Goal: Transaction & Acquisition: Purchase product/service

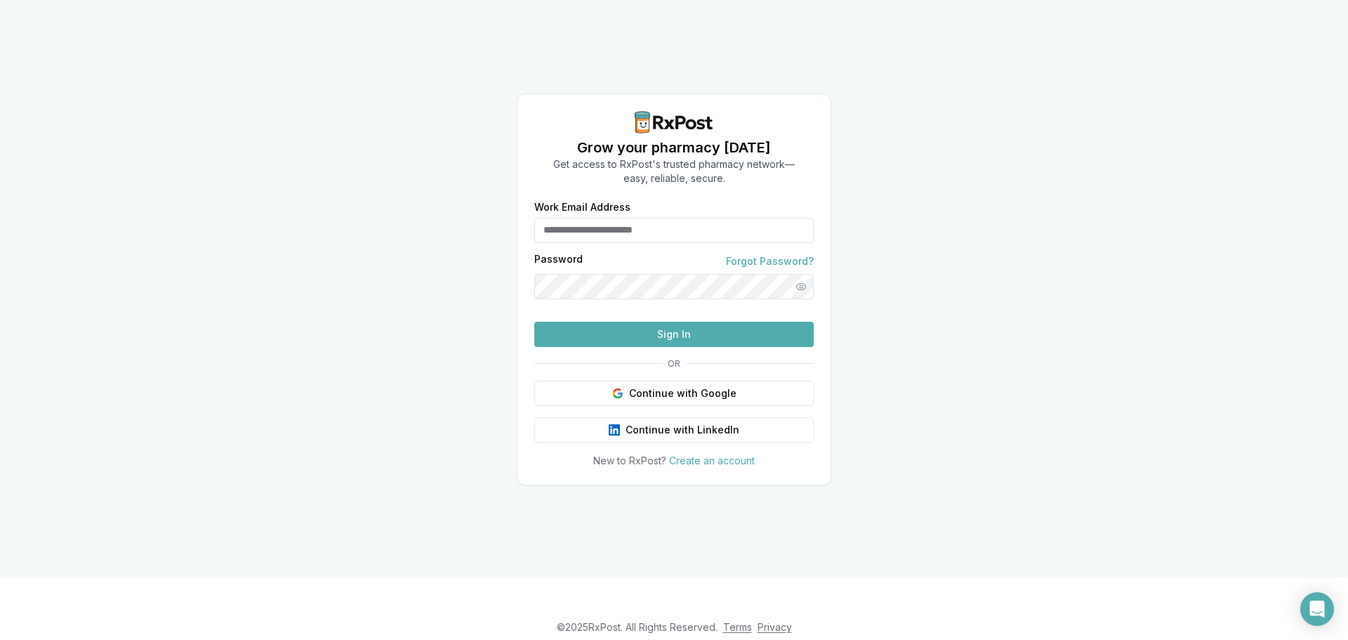
click at [581, 218] on input "Work Email Address" at bounding box center [673, 230] width 279 height 25
click at [581, 218] on input "*****" at bounding box center [673, 230] width 279 height 25
type input "**********"
click at [534, 322] on button "Sign In" at bounding box center [673, 334] width 279 height 25
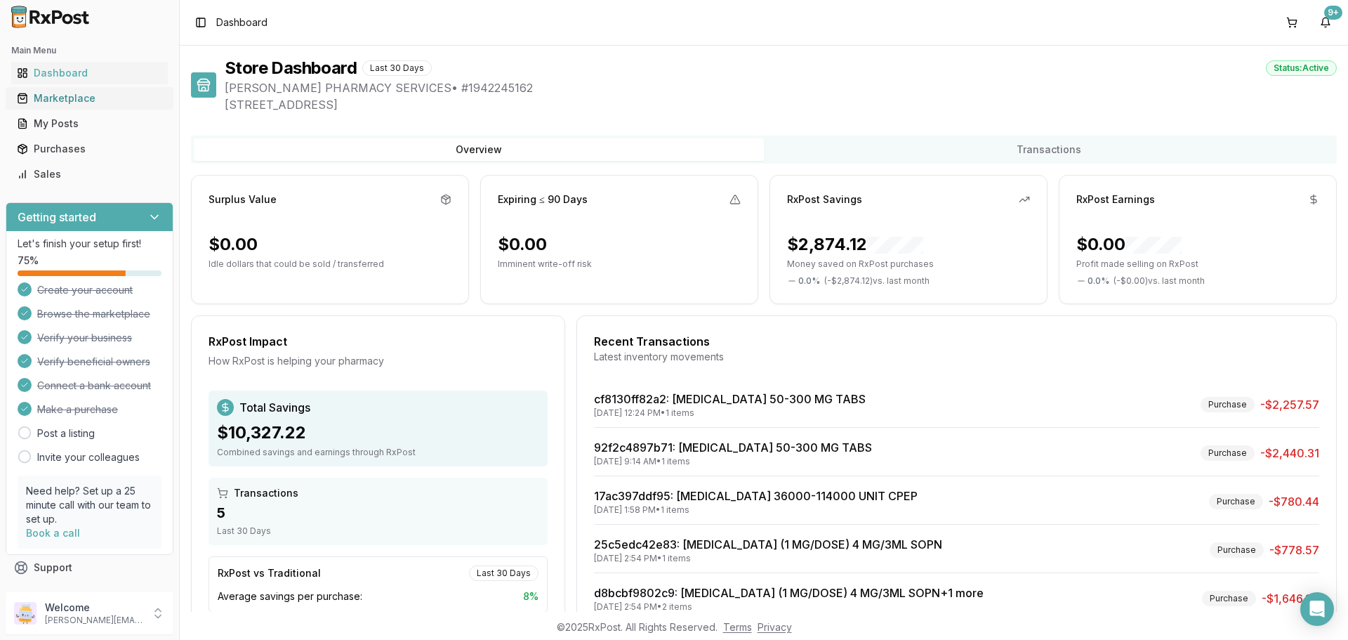
click at [90, 98] on div "Marketplace" at bounding box center [89, 98] width 145 height 14
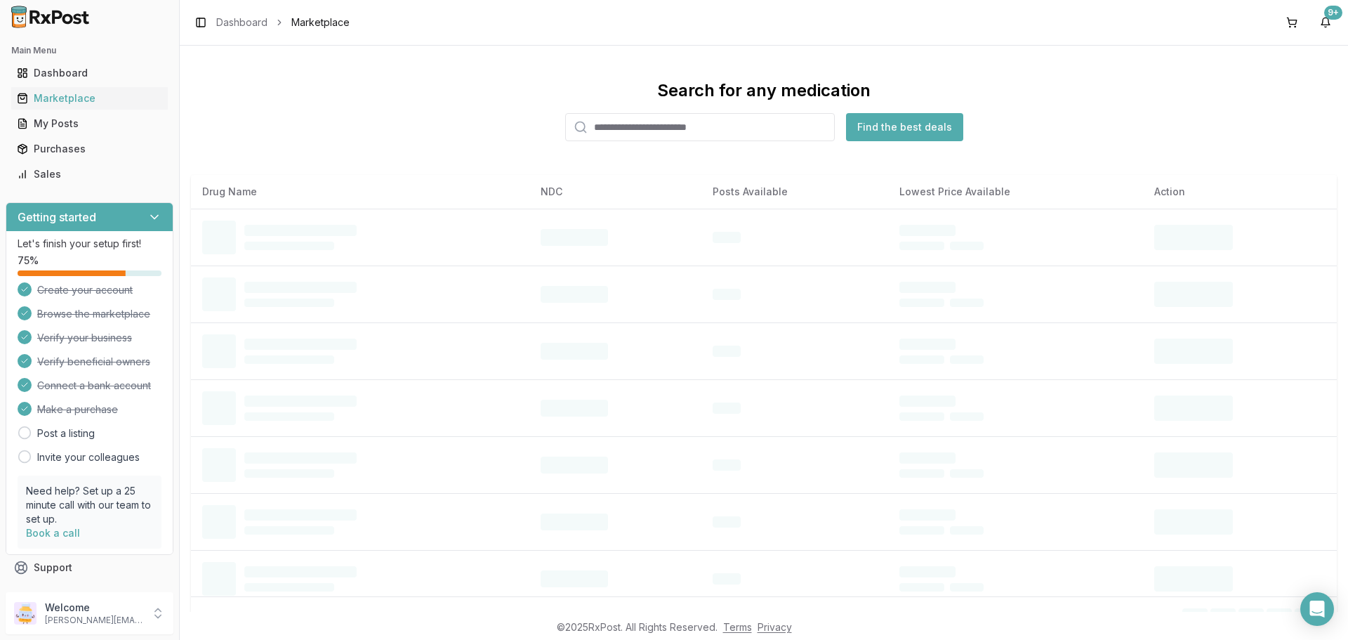
click at [612, 128] on input "search" at bounding box center [700, 127] width 270 height 28
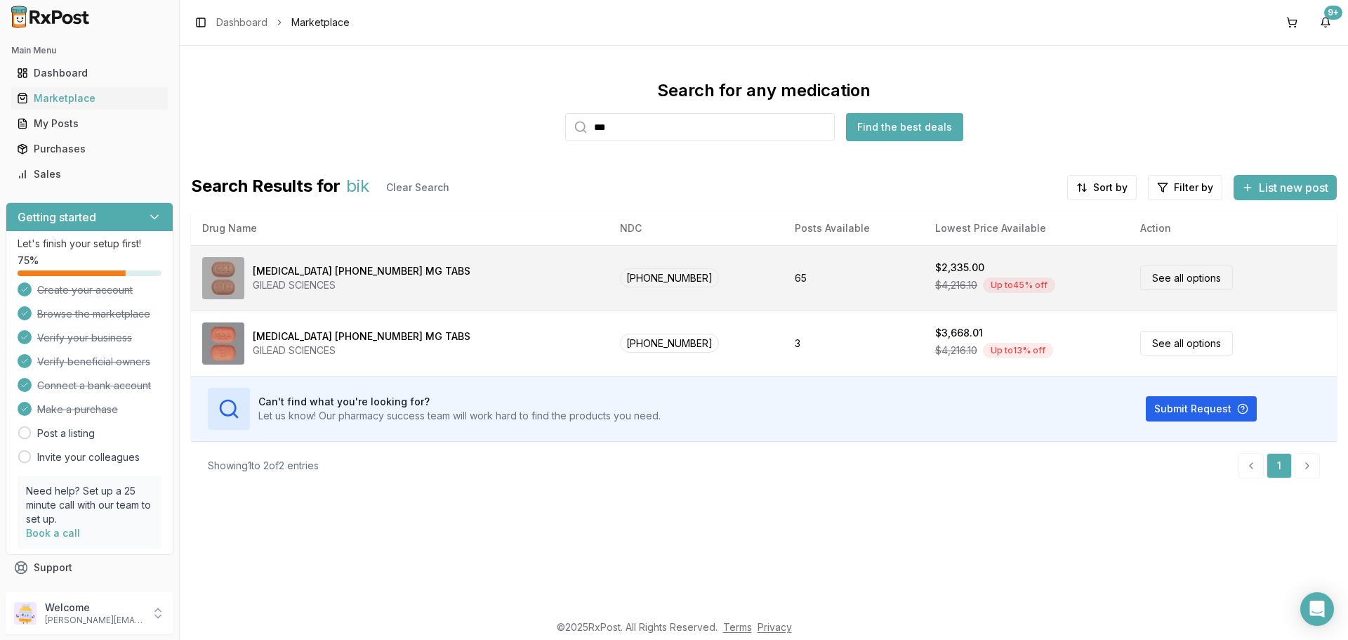
type input "***"
click at [314, 276] on div "[MEDICAL_DATA] [PHONE_NUMBER] MG TABS" at bounding box center [362, 271] width 218 height 14
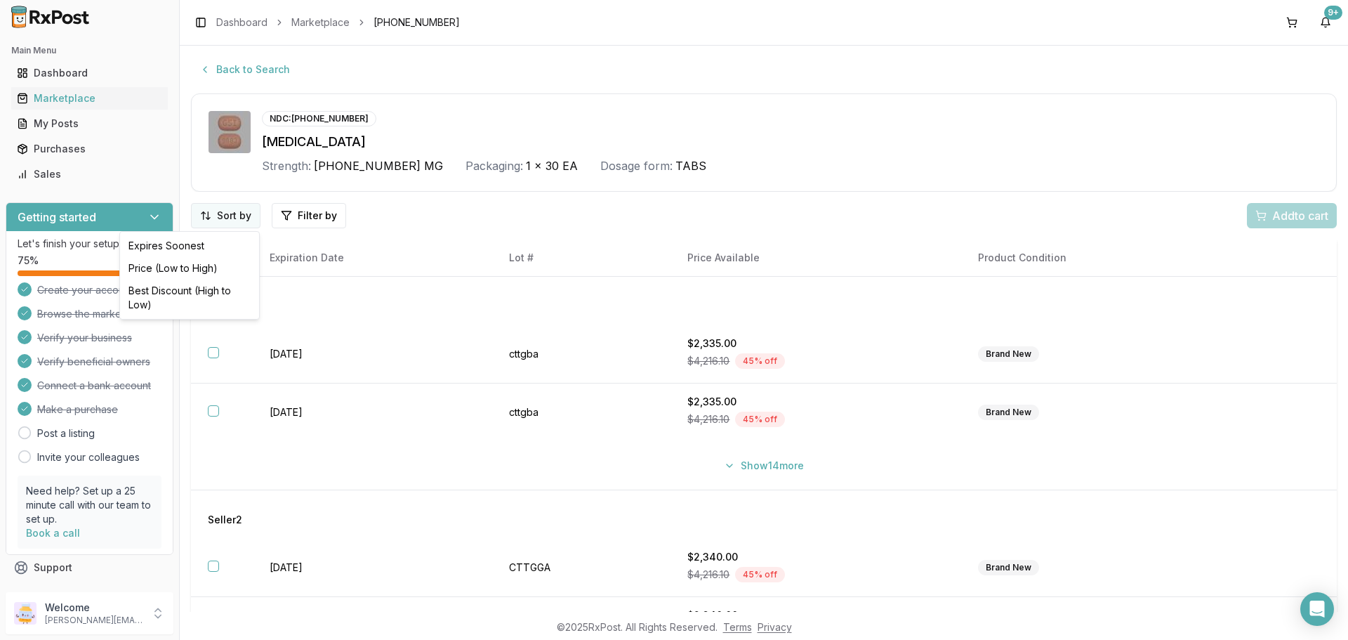
click at [225, 216] on html "Main Menu Dashboard Marketplace My Posts Purchases Sales Getting started Let's …" at bounding box center [674, 320] width 1348 height 640
click at [190, 291] on div "Best Discount (High to Low)" at bounding box center [189, 297] width 133 height 37
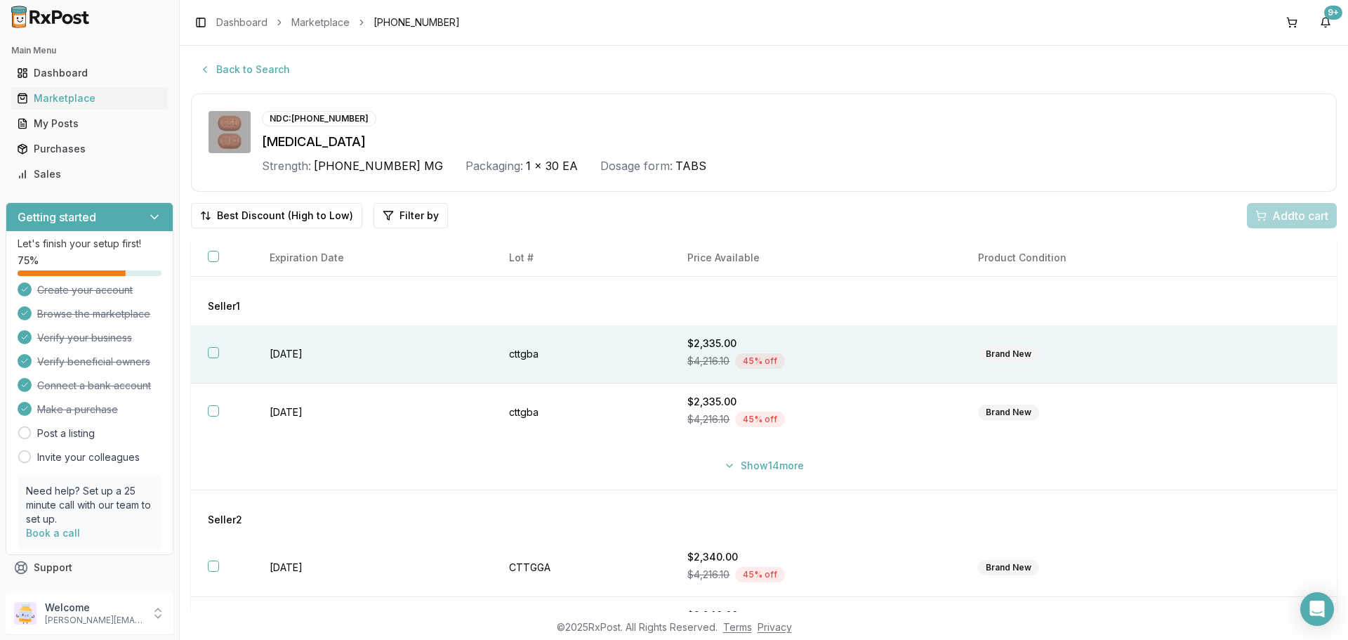
click at [1004, 357] on div "Brand New" at bounding box center [1008, 353] width 61 height 15
click at [1301, 216] on span "Add 1 to cart" at bounding box center [1297, 215] width 61 height 17
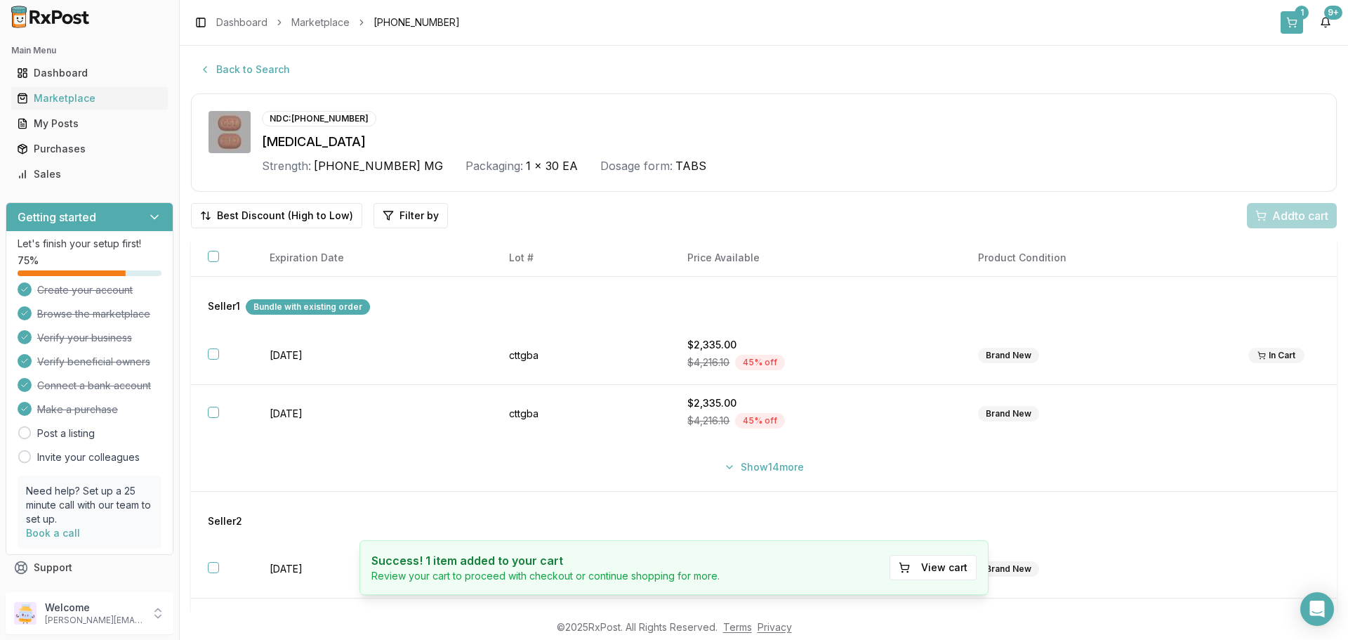
click at [1296, 14] on div "1" at bounding box center [1302, 13] width 14 height 14
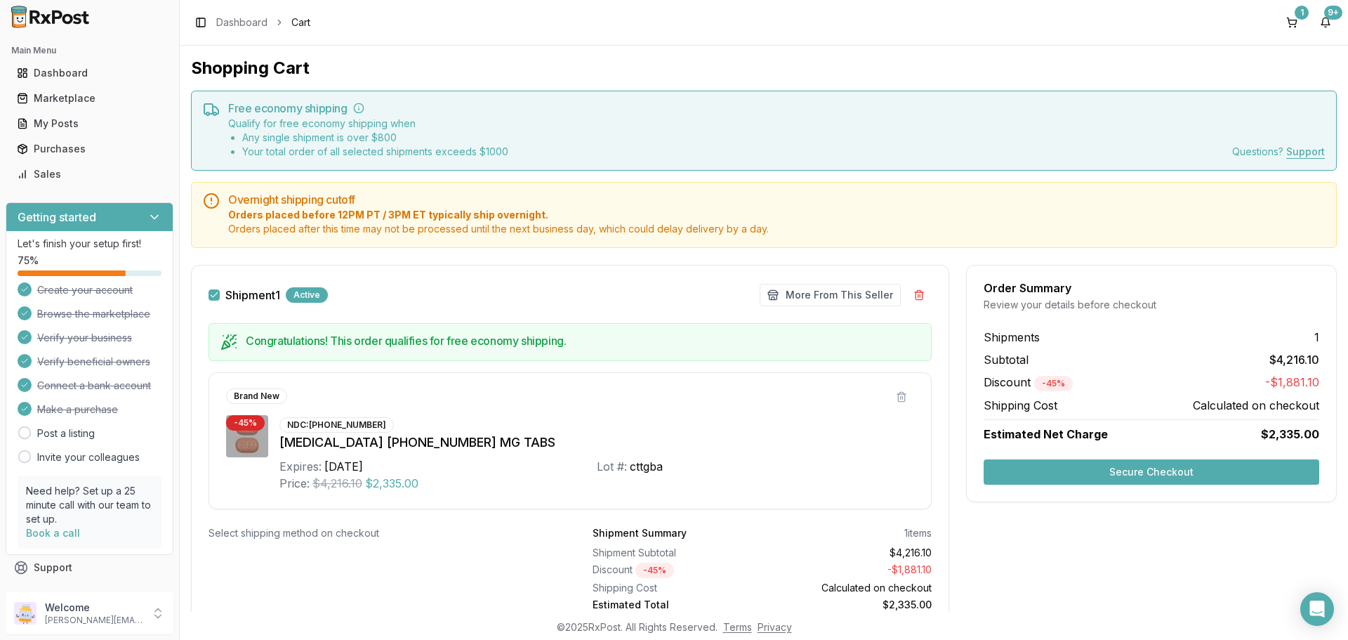
click at [1165, 468] on button "Secure Checkout" at bounding box center [1152, 471] width 336 height 25
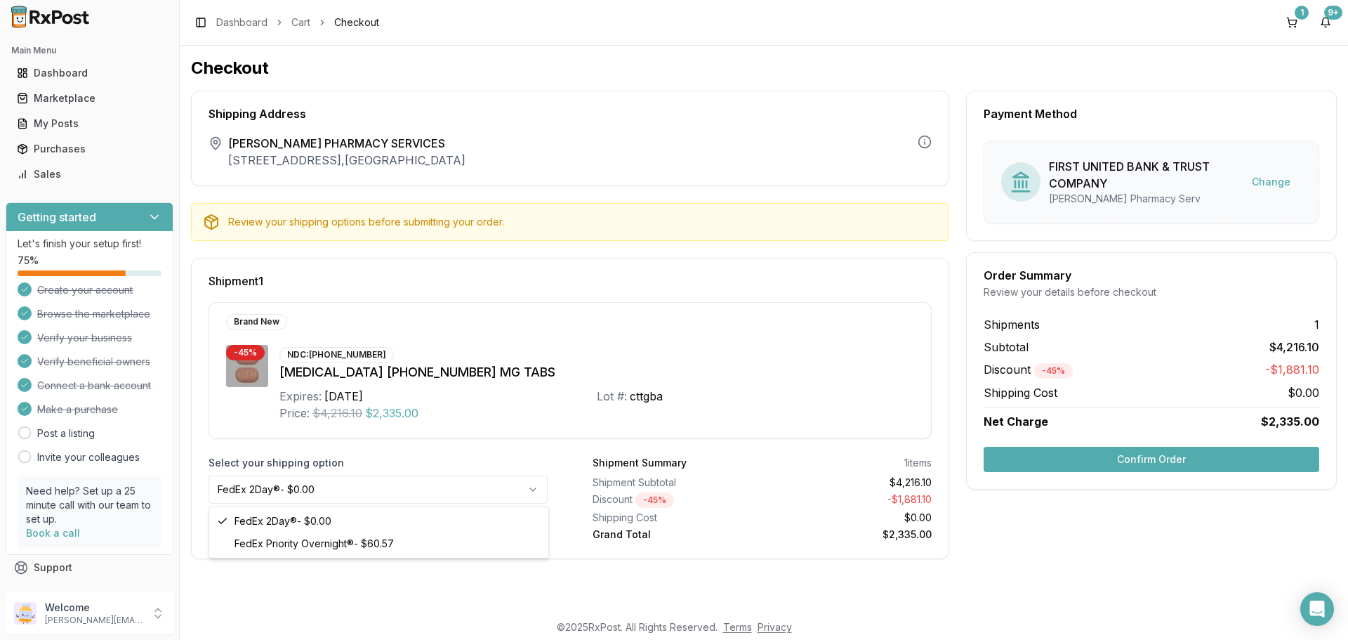
click at [536, 489] on html "Main Menu Dashboard Marketplace My Posts Purchases Sales Getting started Let's …" at bounding box center [674, 320] width 1348 height 640
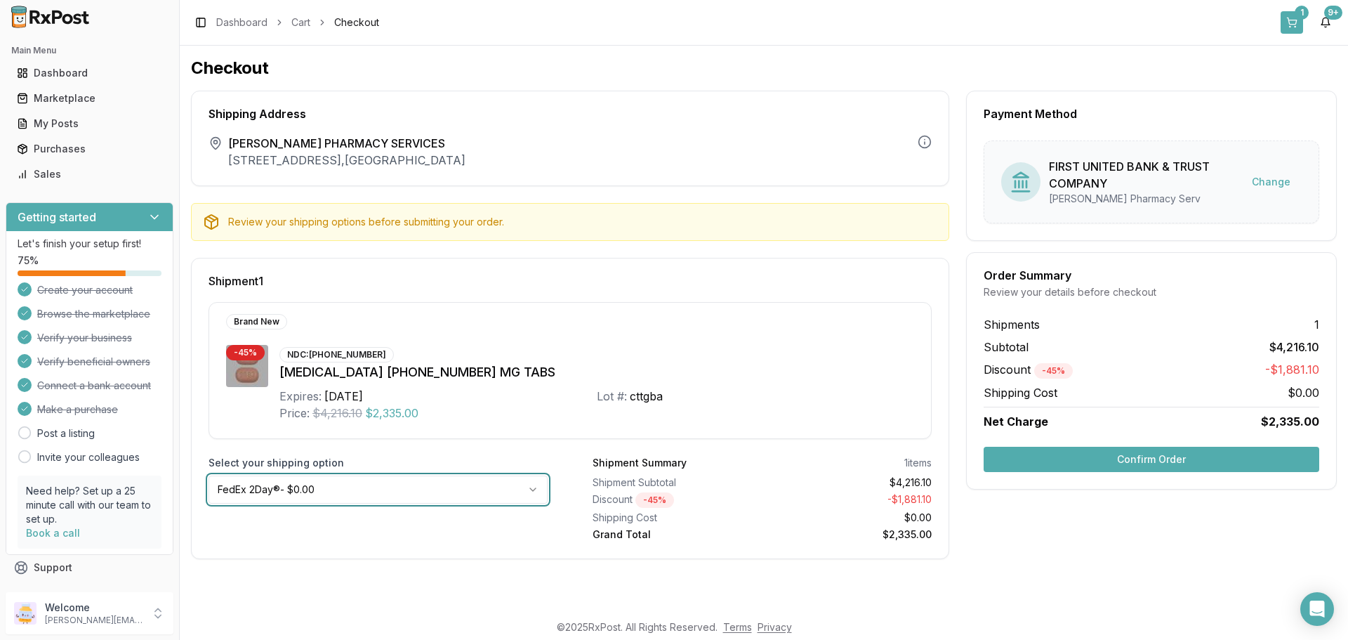
click at [1300, 15] on html "Main Menu Dashboard Marketplace My Posts Purchases Sales Getting started Let's …" at bounding box center [674, 320] width 1348 height 640
click at [1291, 16] on button "1" at bounding box center [1292, 22] width 22 height 22
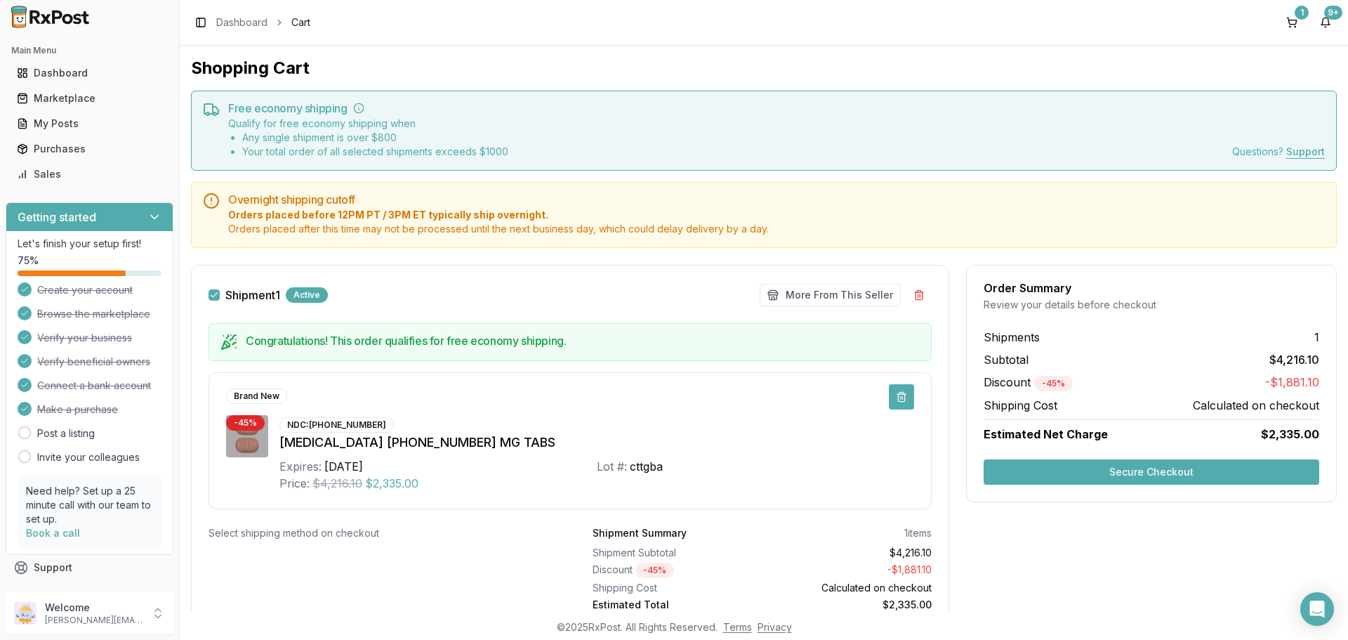
click at [905, 397] on button at bounding box center [901, 396] width 25 height 25
